Goal: Information Seeking & Learning: Find specific fact

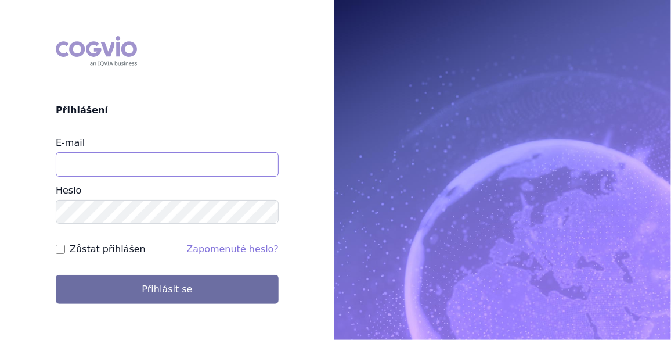
click at [112, 160] on input "E-mail" at bounding box center [167, 164] width 223 height 24
type input "jan.j.krivsky@gsk.com"
click at [63, 250] on input "Zůstat přihlášen" at bounding box center [60, 249] width 9 height 9
checkbox input "true"
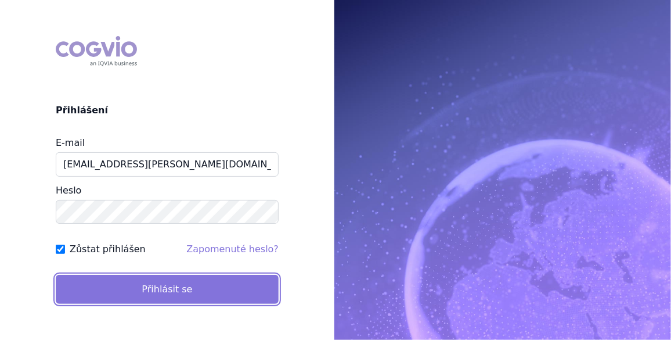
click at [166, 285] on button "Přihlásit se" at bounding box center [167, 289] width 223 height 29
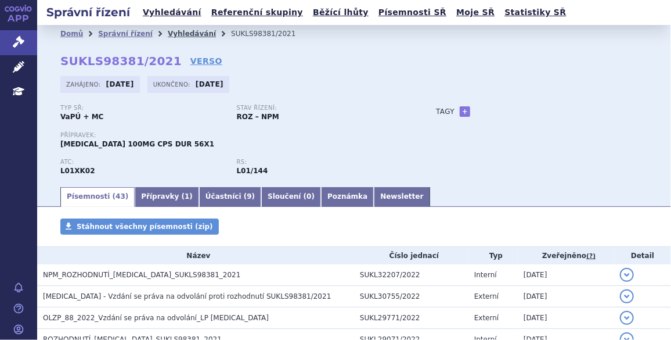
click at [175, 30] on link "Vyhledávání" at bounding box center [192, 34] width 48 height 8
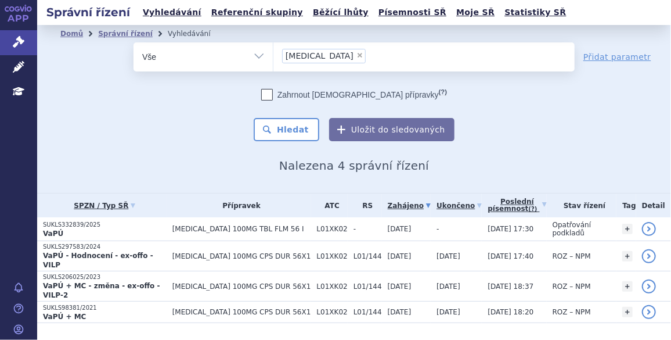
click at [357, 54] on span "×" at bounding box center [360, 55] width 7 height 7
click at [274, 54] on select "Zejula" at bounding box center [273, 56] width 1 height 29
select select
type input "sa"
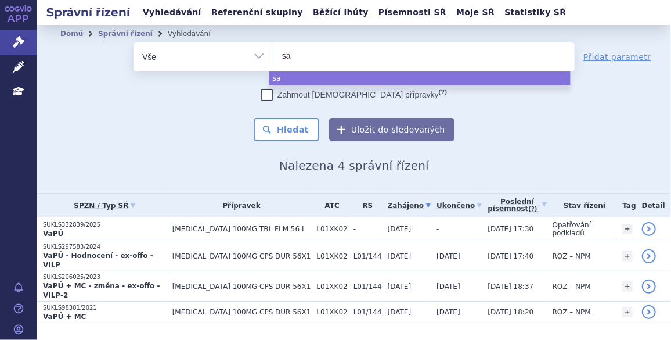
type input "sap"
type input "saphn"
type input "saphne"
type input "saphnelo"
select select "saphnelo"
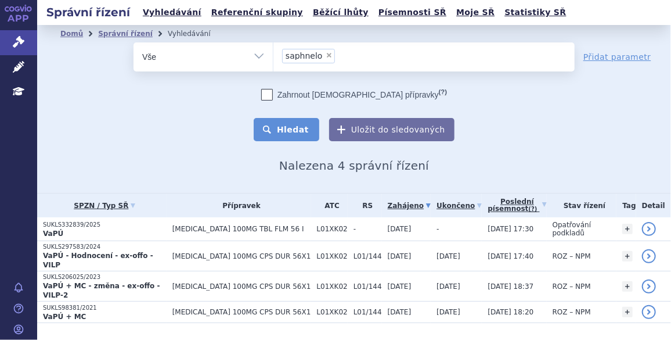
click at [296, 123] on button "Hledat" at bounding box center [287, 129] width 66 height 23
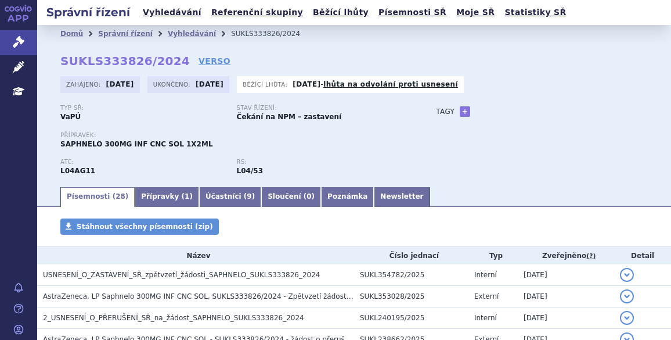
click at [69, 272] on span "USNESENÍ_O_ZASTAVENÍ_SŘ_zpětvzetí_žádosti_SAPHNELO_SUKLS333826_2024" at bounding box center [182, 275] width 278 height 8
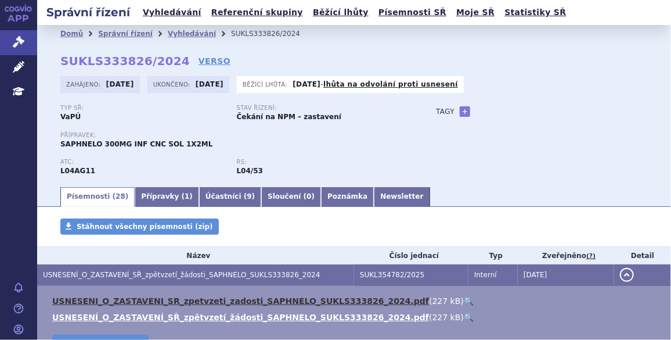
click at [132, 300] on link "USNESENI_O_ZASTAVENI_SR_zpetvzeti_zadosti_SAPHNELO_SUKLS333826_2024.pdf" at bounding box center [240, 300] width 377 height 9
